Goal: Use online tool/utility: Utilize a website feature to perform a specific function

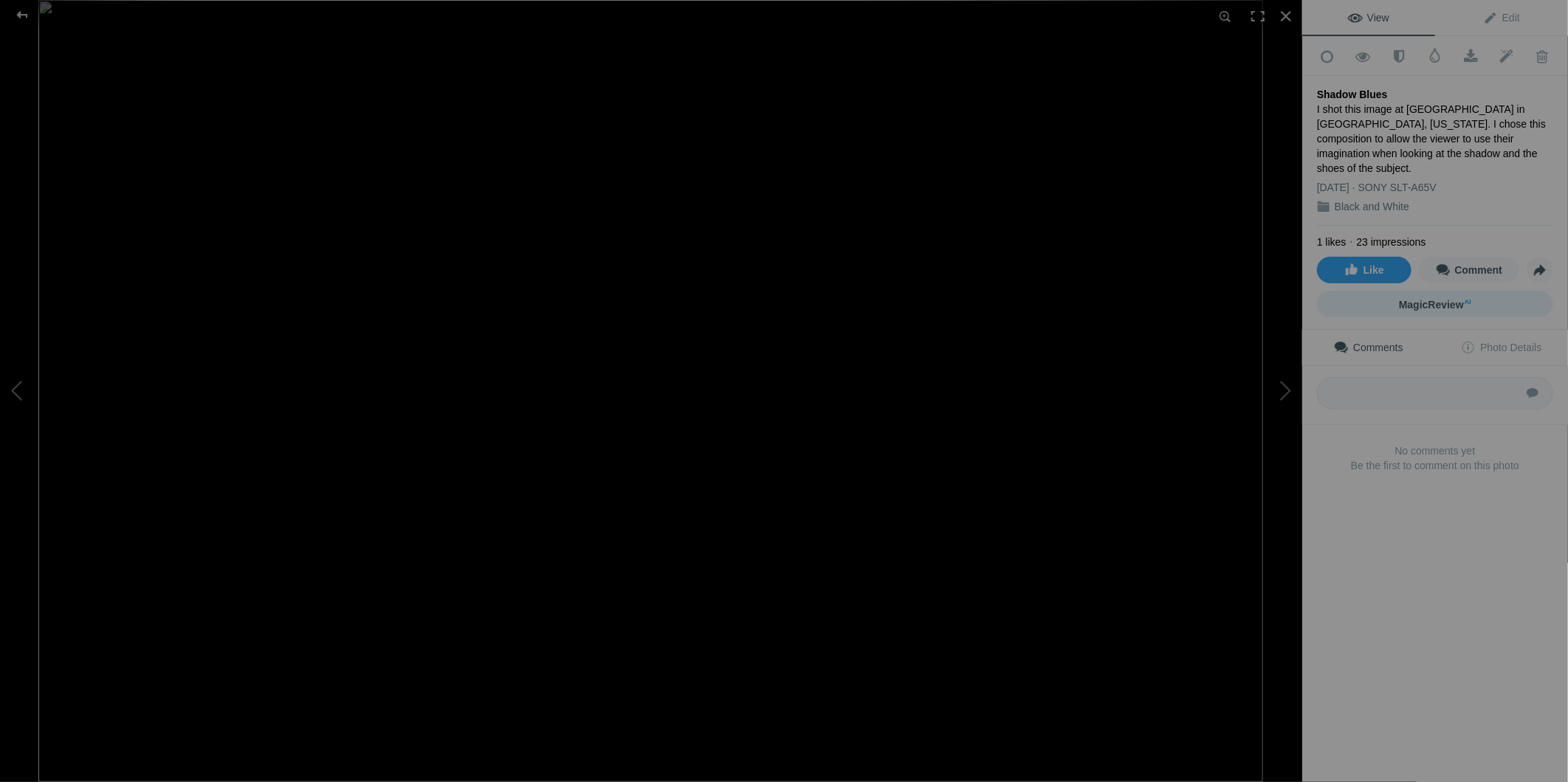
click at [1422, 299] on span "MagicReview AI" at bounding box center [1435, 305] width 72 height 12
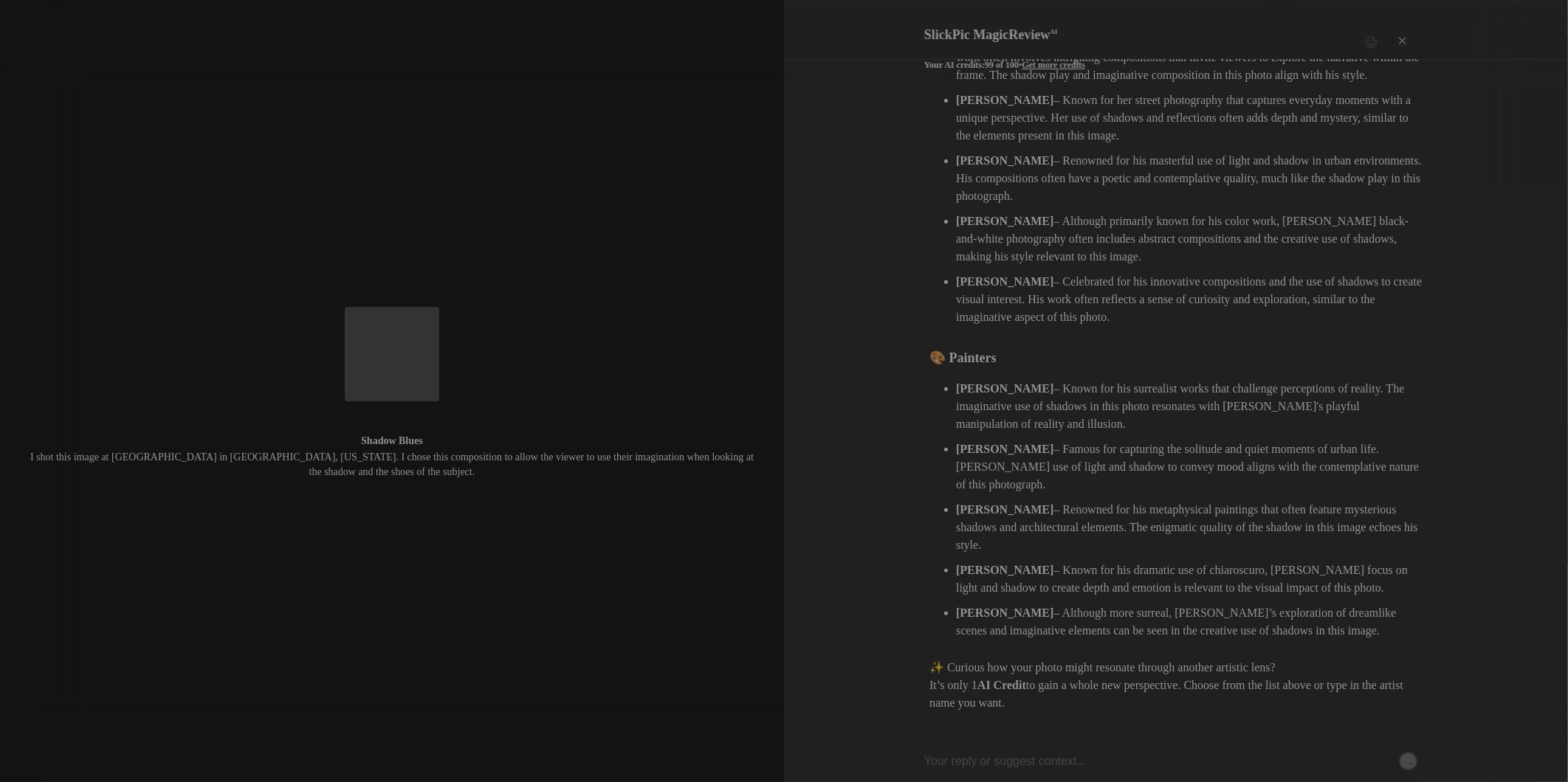
scroll to position [258, 0]
click at [932, 757] on input "text" at bounding box center [1170, 761] width 493 height 41
type input "[PERSON_NAME]"
click at [1408, 756] on button "→" at bounding box center [1409, 762] width 18 height 18
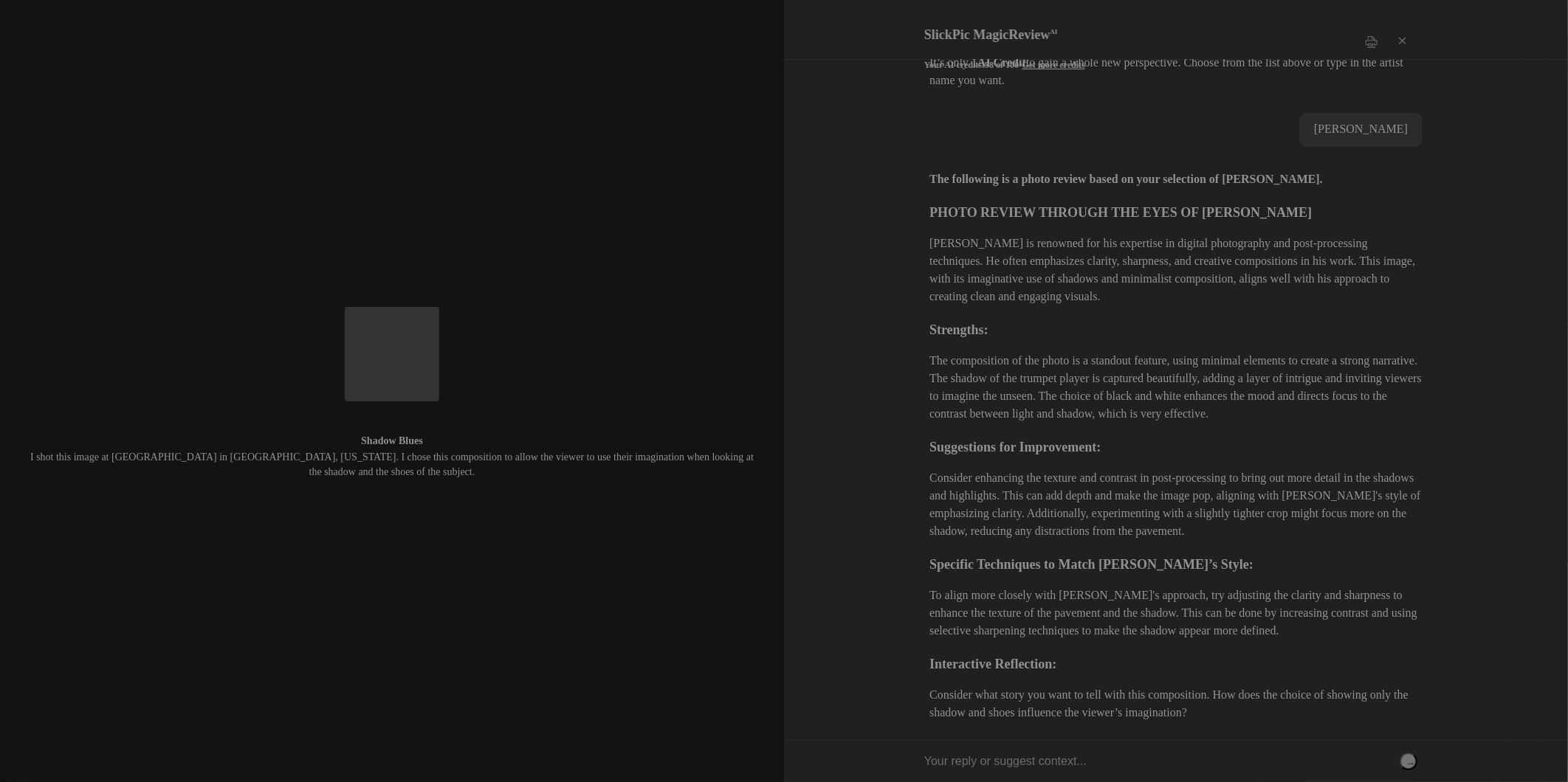
scroll to position [894, 0]
